Goal: Information Seeking & Learning: Learn about a topic

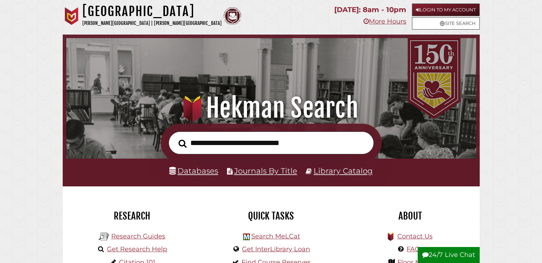
scroll to position [135, 406]
click at [209, 171] on link "Databases" at bounding box center [193, 170] width 49 height 9
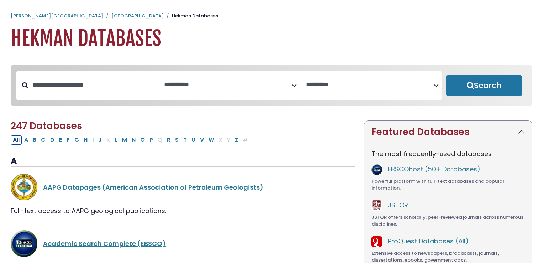
select select "Database Subject Filter"
select select "Database Vendors Filter"
click at [241, 79] on span "Search filters" at bounding box center [227, 83] width 127 height 9
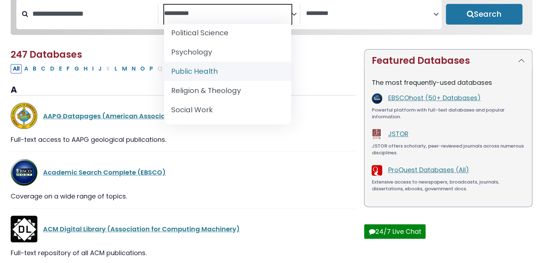
scroll to position [676, 0]
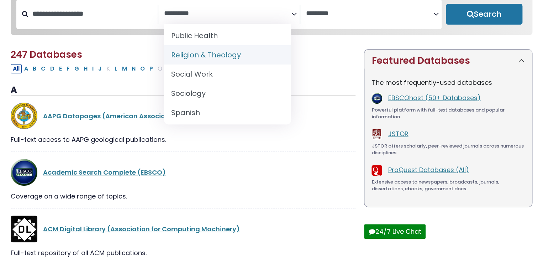
select select "*****"
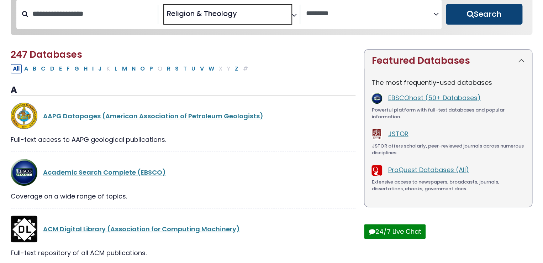
click at [479, 15] on button "Search" at bounding box center [484, 14] width 77 height 21
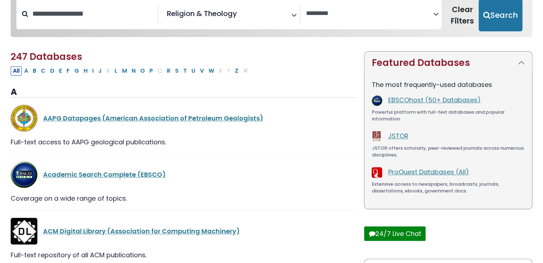
select select "Database Vendors Filter"
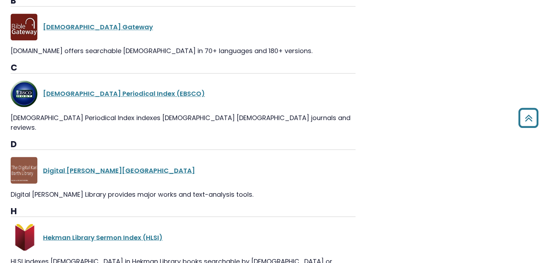
scroll to position [570, 0]
